Goal: Subscribe to service/newsletter

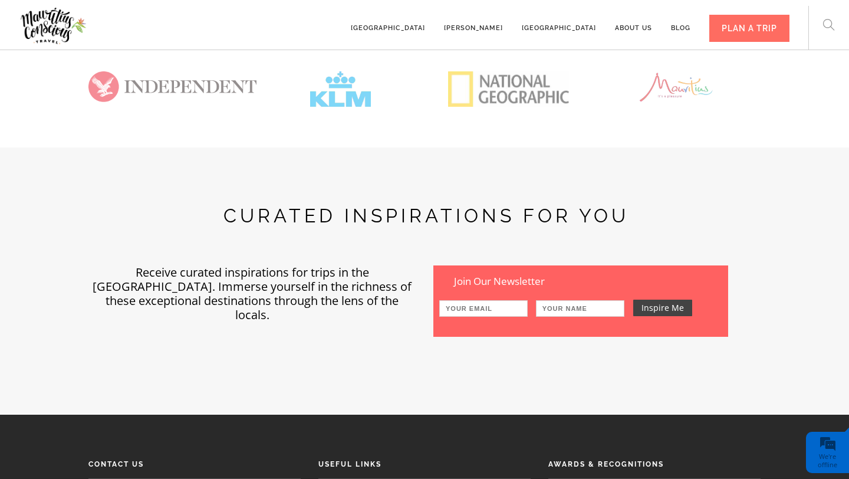
scroll to position [3023, 0]
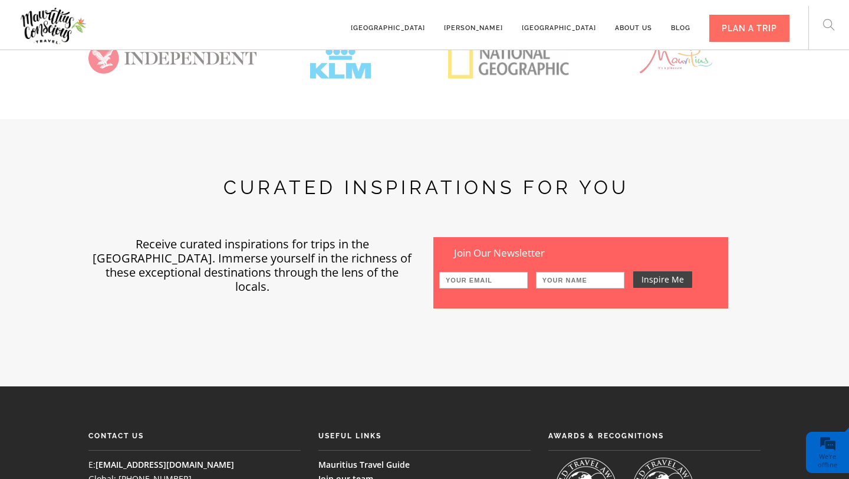
click at [499, 272] on input "text" at bounding box center [483, 280] width 88 height 17
type input "[PERSON_NAME][EMAIL_ADDRESS][DOMAIN_NAME]"
type input "[PERSON_NAME]"
click at [659, 271] on input "Inspire Me" at bounding box center [662, 279] width 59 height 17
